Goal: Navigation & Orientation: Find specific page/section

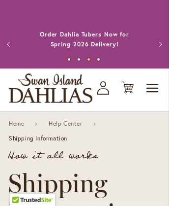
click at [84, 29] on link "Annual Dahlia Festival, August through [DATE] - [DATE] through [DATE] (And [DAT…" at bounding box center [85, 39] width 104 height 27
